Goal: Task Accomplishment & Management: Complete application form

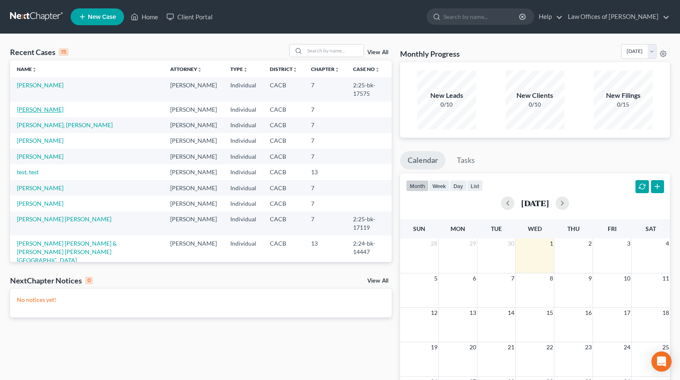
click at [31, 106] on link "[PERSON_NAME]" at bounding box center [40, 109] width 47 height 7
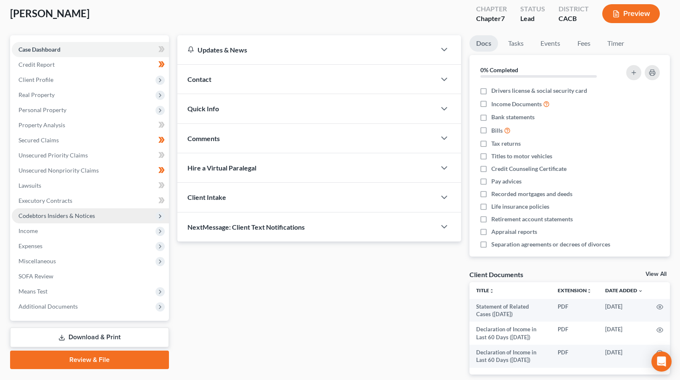
scroll to position [84, 0]
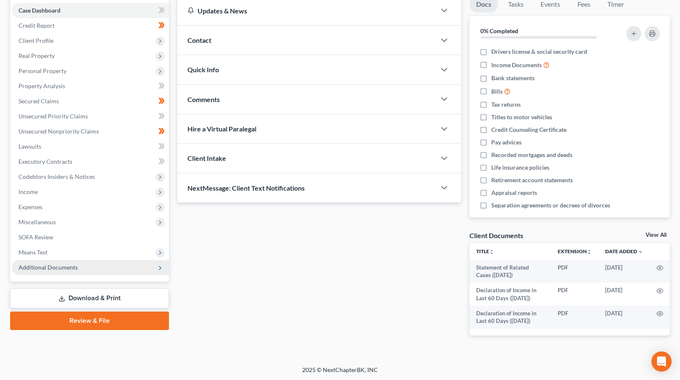
click at [105, 265] on span "Additional Documents" at bounding box center [90, 267] width 157 height 15
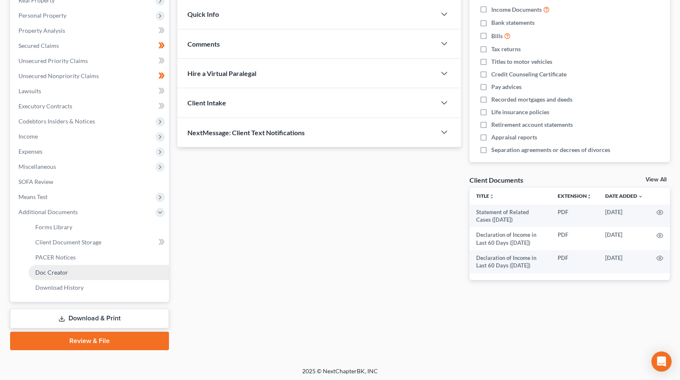
scroll to position [141, 0]
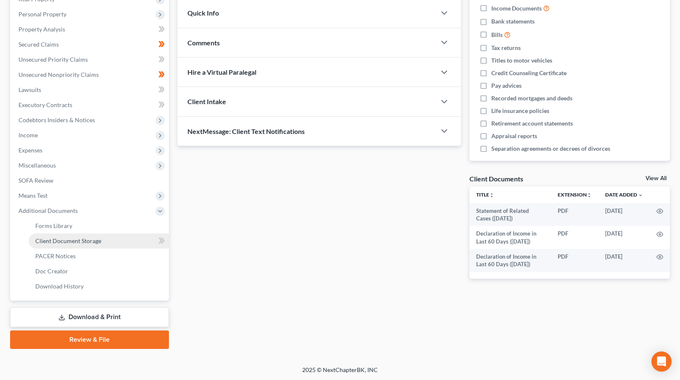
click at [100, 240] on link "Client Document Storage" at bounding box center [99, 241] width 140 height 15
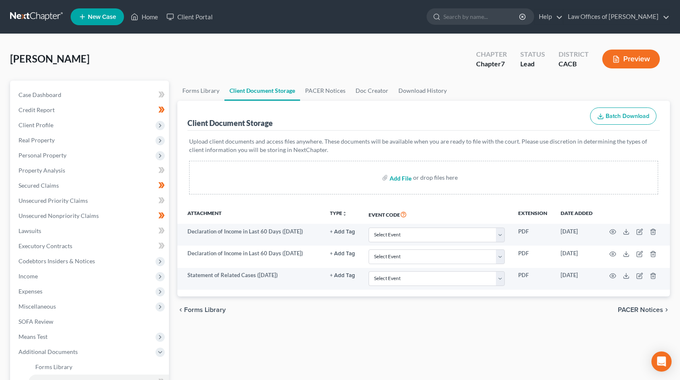
click at [400, 181] on input "file" at bounding box center [400, 177] width 20 height 15
type input "C:\fakepath\Certificate of Credit Counseling.pdf"
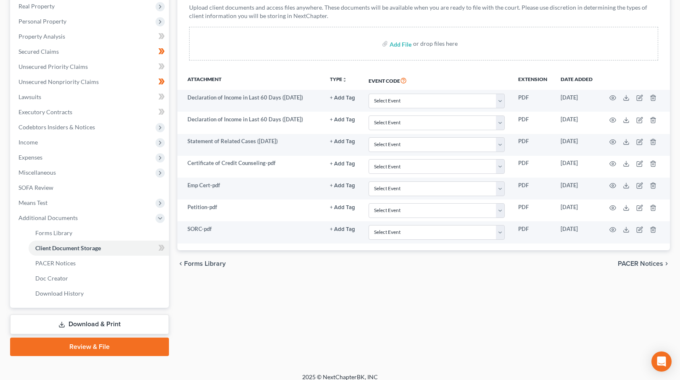
scroll to position [141, 0]
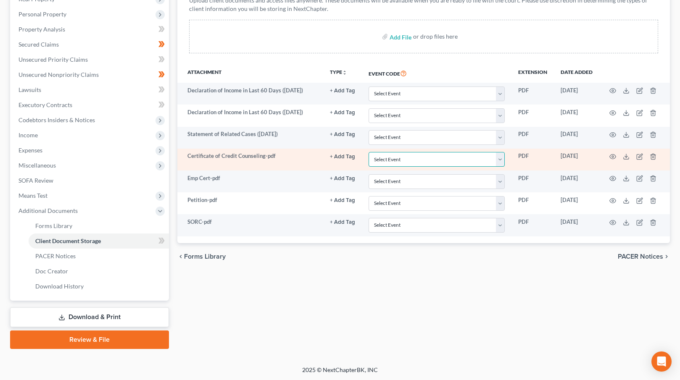
click at [441, 155] on select "Select Event Amended Chapter 11 Plan Amended Chapter 11 Small Business Plan Ame…" at bounding box center [437, 159] width 136 height 15
select select "10"
click at [369, 152] on select "Select Event Amended Chapter 11 Plan Amended Chapter 11 Small Business Plan Ame…" at bounding box center [437, 159] width 136 height 15
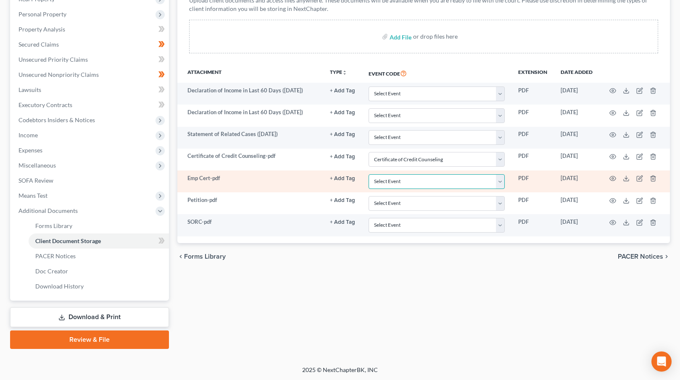
click at [436, 179] on select "Select Event Amended Chapter 11 Plan Amended Chapter 11 Small Business Plan Ame…" at bounding box center [437, 181] width 136 height 15
select select "30"
click at [369, 174] on select "Select Event Amended Chapter 11 Plan Amended Chapter 11 Small Business Plan Ame…" at bounding box center [437, 181] width 136 height 15
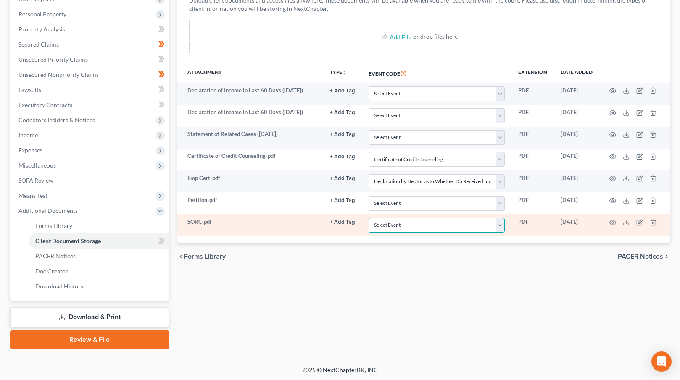
click at [432, 226] on select "Select Event Amended Chapter 11 Plan Amended Chapter 11 Small Business Plan Ame…" at bounding box center [437, 225] width 136 height 15
select select "65"
click at [369, 218] on select "Select Event Amended Chapter 11 Plan Amended Chapter 11 Small Business Plan Ame…" at bounding box center [437, 225] width 136 height 15
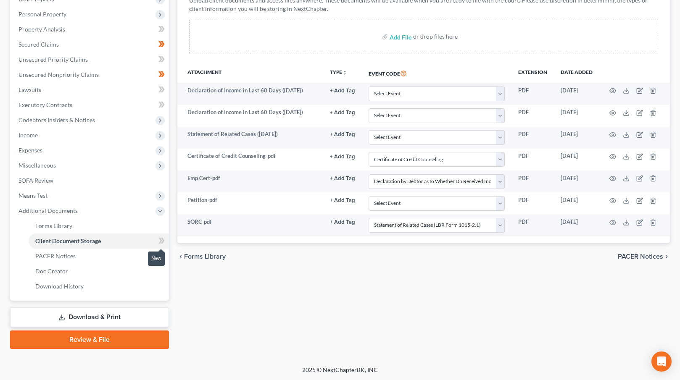
click at [163, 240] on icon at bounding box center [163, 241] width 4 height 6
click at [101, 340] on link "Review & File" at bounding box center [89, 340] width 159 height 18
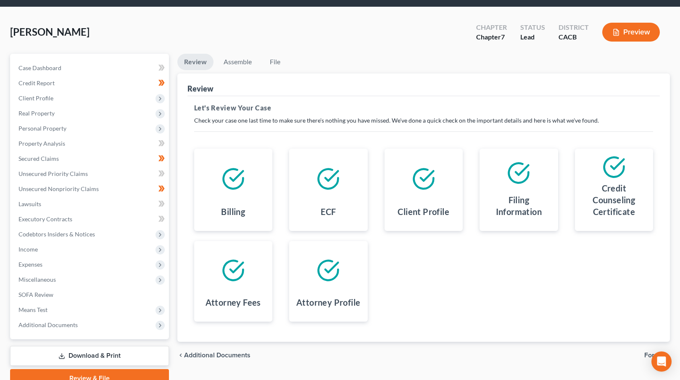
scroll to position [66, 0]
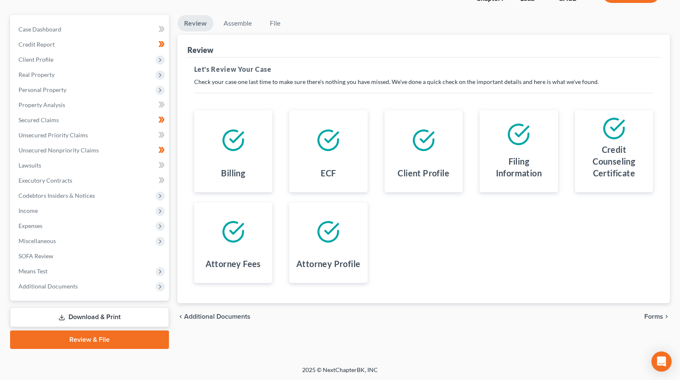
click at [653, 316] on span "Forms" at bounding box center [653, 316] width 19 height 7
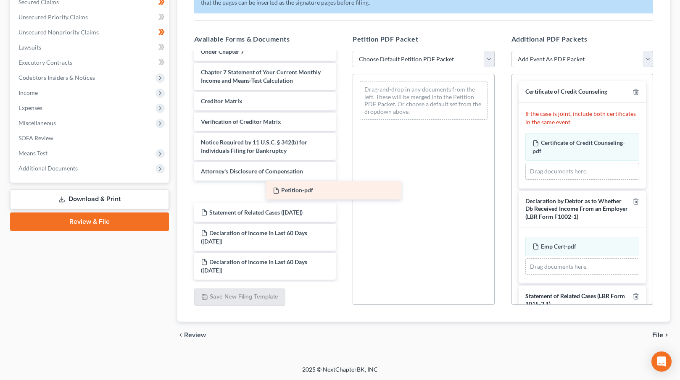
scroll to position [296, 0]
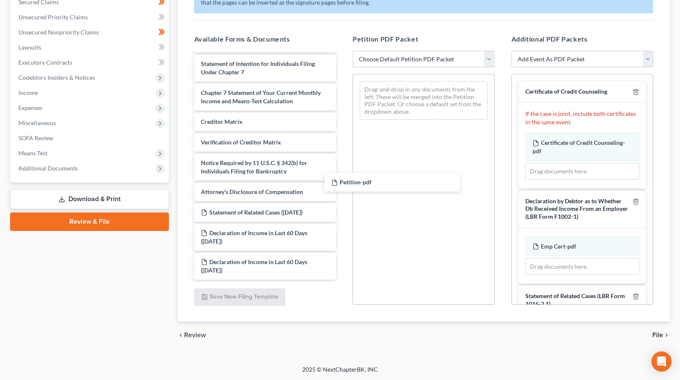
drag, startPoint x: 234, startPoint y: 191, endPoint x: 365, endPoint y: 182, distance: 131.4
click at [343, 182] on div "Petition-pdf Voluntary Petition for Individuals Filing for Bankruptcy Summary o…" at bounding box center [264, 18] width 155 height 523
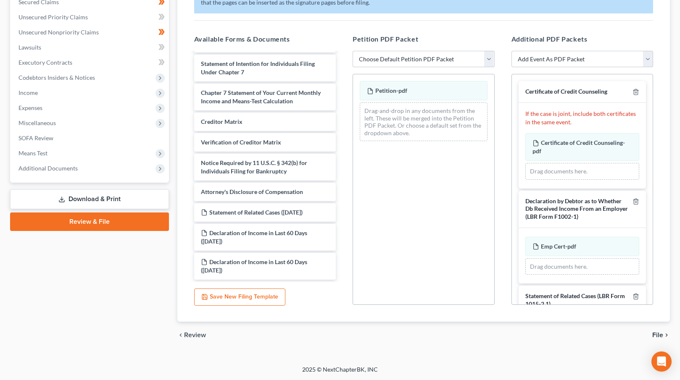
scroll to position [147, 0]
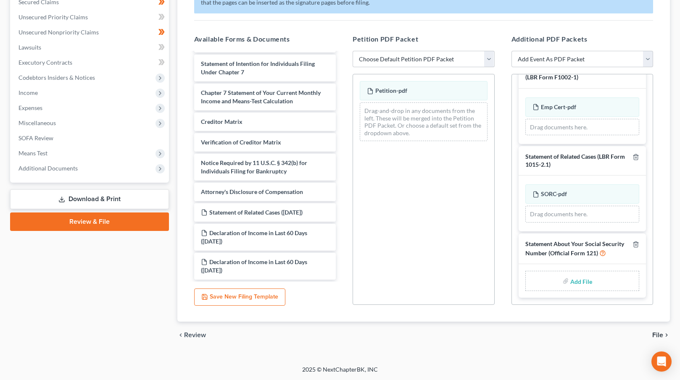
click at [579, 280] on input "file" at bounding box center [580, 281] width 20 height 15
type input "C:\fakepath\SSN Statement.pdf"
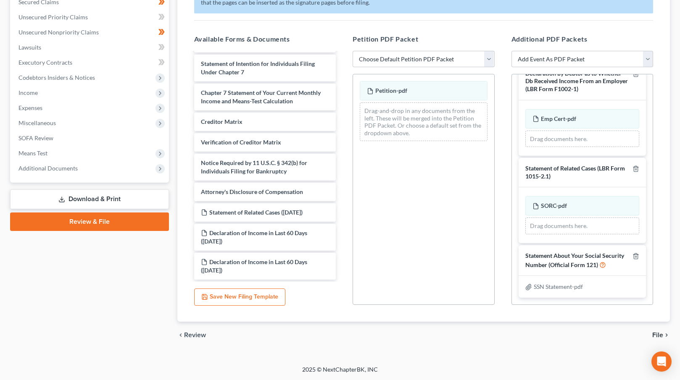
scroll to position [135, 0]
click at [657, 334] on span "File" at bounding box center [657, 335] width 11 height 7
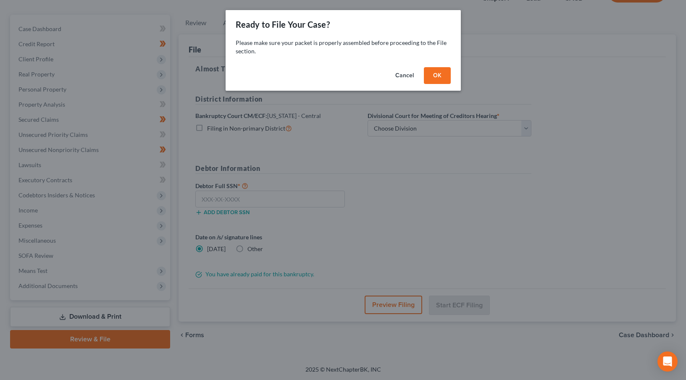
click at [434, 78] on button "OK" at bounding box center [437, 75] width 27 height 17
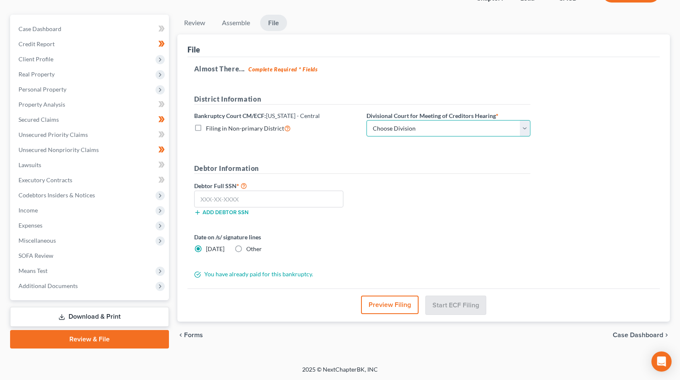
click at [458, 130] on select "Choose Division [GEOGRAPHIC_DATA][PERSON_NAME] [GEOGRAPHIC_DATA] [GEOGRAPHIC_DA…" at bounding box center [448, 128] width 164 height 17
select select "1"
click at [366, 120] on select "Choose Division [GEOGRAPHIC_DATA][PERSON_NAME] [GEOGRAPHIC_DATA] [GEOGRAPHIC_DA…" at bounding box center [448, 128] width 164 height 17
click at [322, 148] on form "District Information Bankruptcy Court CM/ECF: [US_STATE] - Central Filing in No…" at bounding box center [362, 186] width 336 height 185
click at [217, 198] on input "text" at bounding box center [269, 199] width 150 height 17
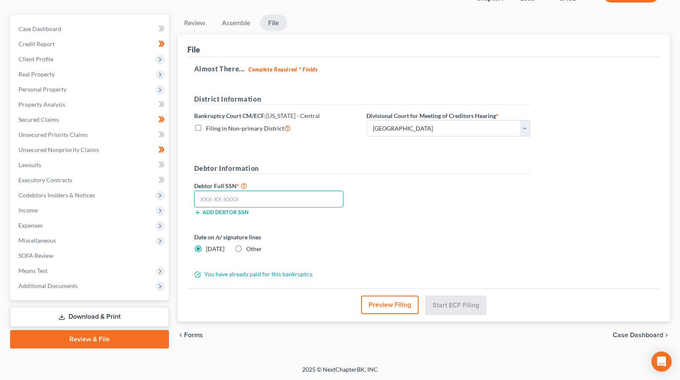
paste input "621-56-5655"
type input "621-56-5655"
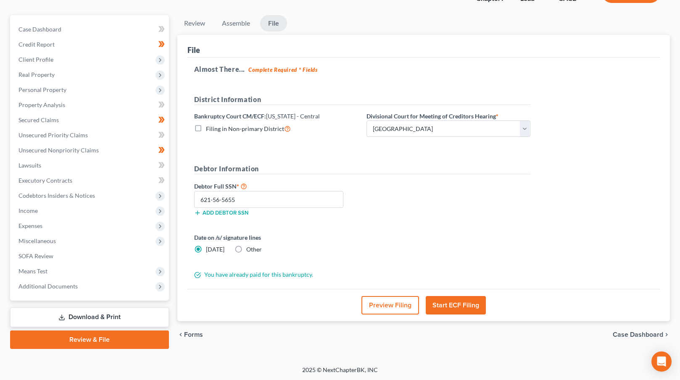
click at [246, 248] on label "Other" at bounding box center [254, 249] width 16 height 8
click at [250, 248] on input "Other" at bounding box center [252, 247] width 5 height 5
radio input "true"
radio input "false"
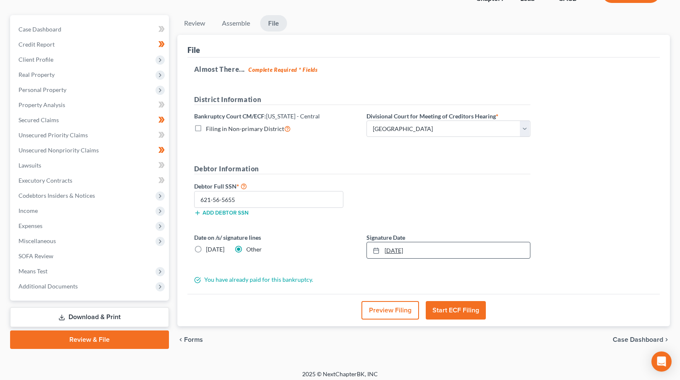
type input "[DATE]"
click at [394, 252] on link "[DATE]" at bounding box center [448, 250] width 163 height 16
click at [581, 228] on div "Almost There... Complete Required * Fields District Information Bankruptcy Cour…" at bounding box center [423, 176] width 473 height 237
click at [460, 311] on button "Start ECF Filing" at bounding box center [456, 310] width 60 height 18
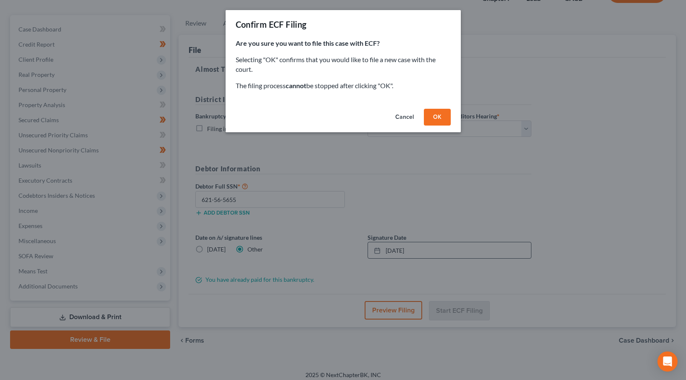
click at [432, 116] on button "OK" at bounding box center [437, 117] width 27 height 17
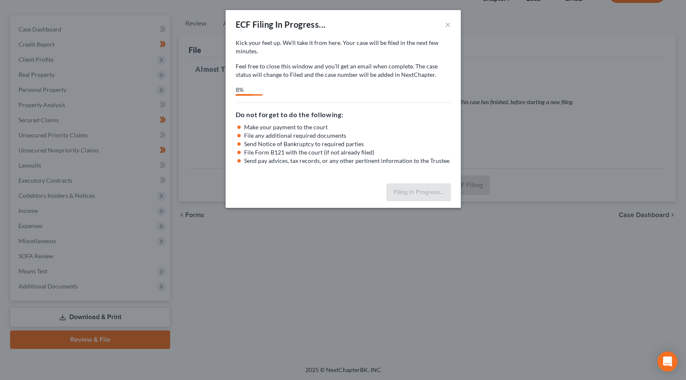
select select "1"
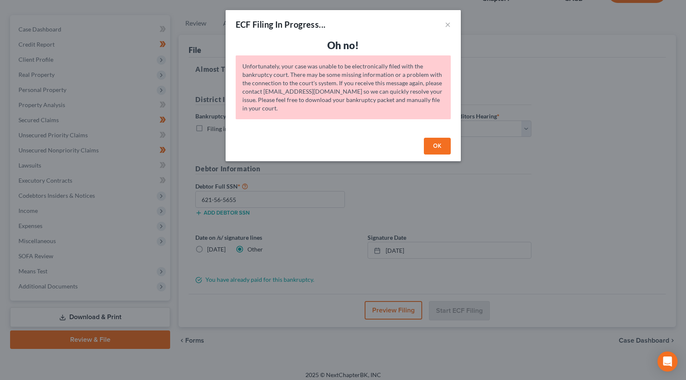
click at [445, 145] on button "OK" at bounding box center [437, 146] width 27 height 17
